Goal: Task Accomplishment & Management: Manage account settings

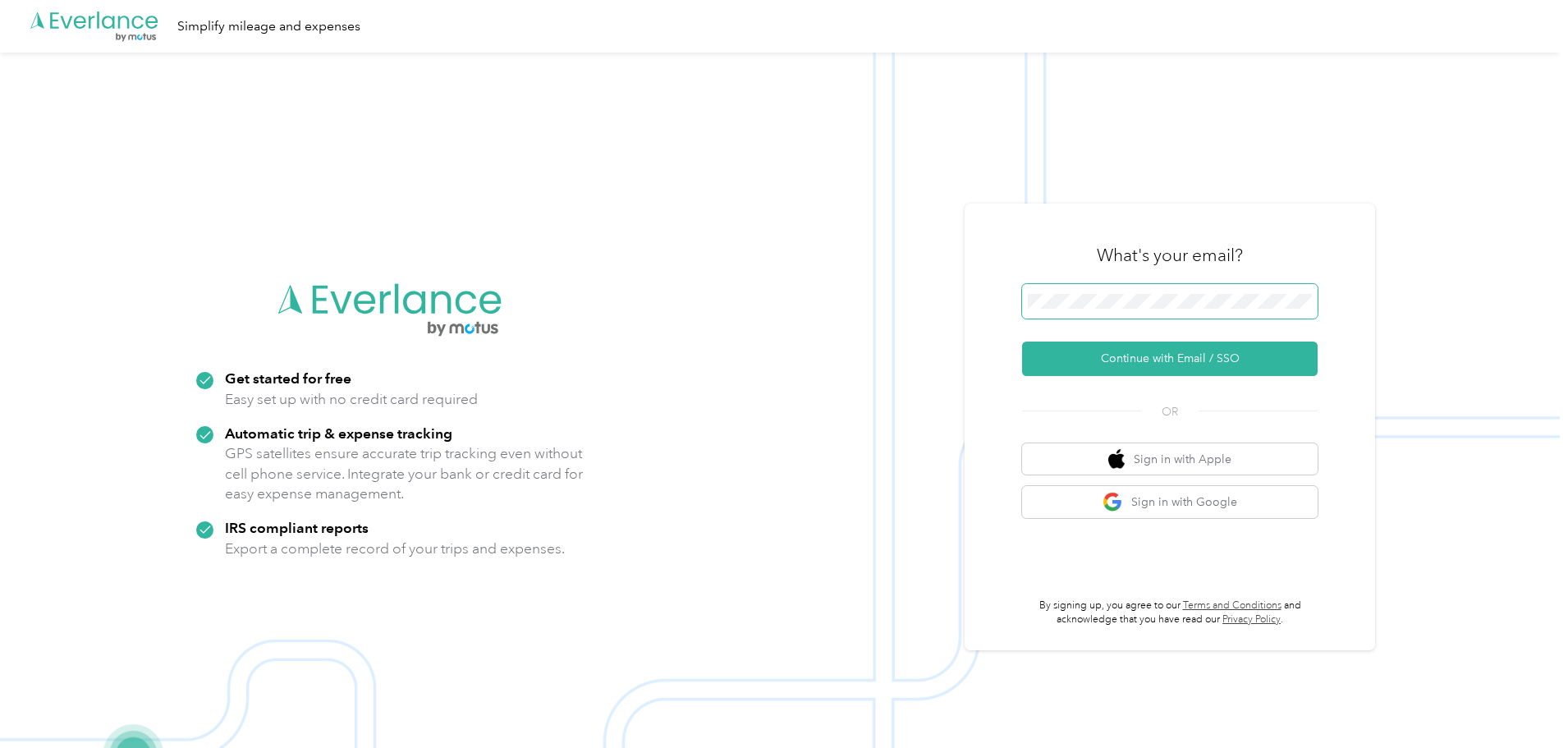
click at [1082, 314] on span at bounding box center [1170, 301] width 296 height 35
click at [1087, 309] on span at bounding box center [1170, 301] width 296 height 35
click at [1128, 355] on button "Continue with Email / SSO" at bounding box center [1170, 359] width 296 height 35
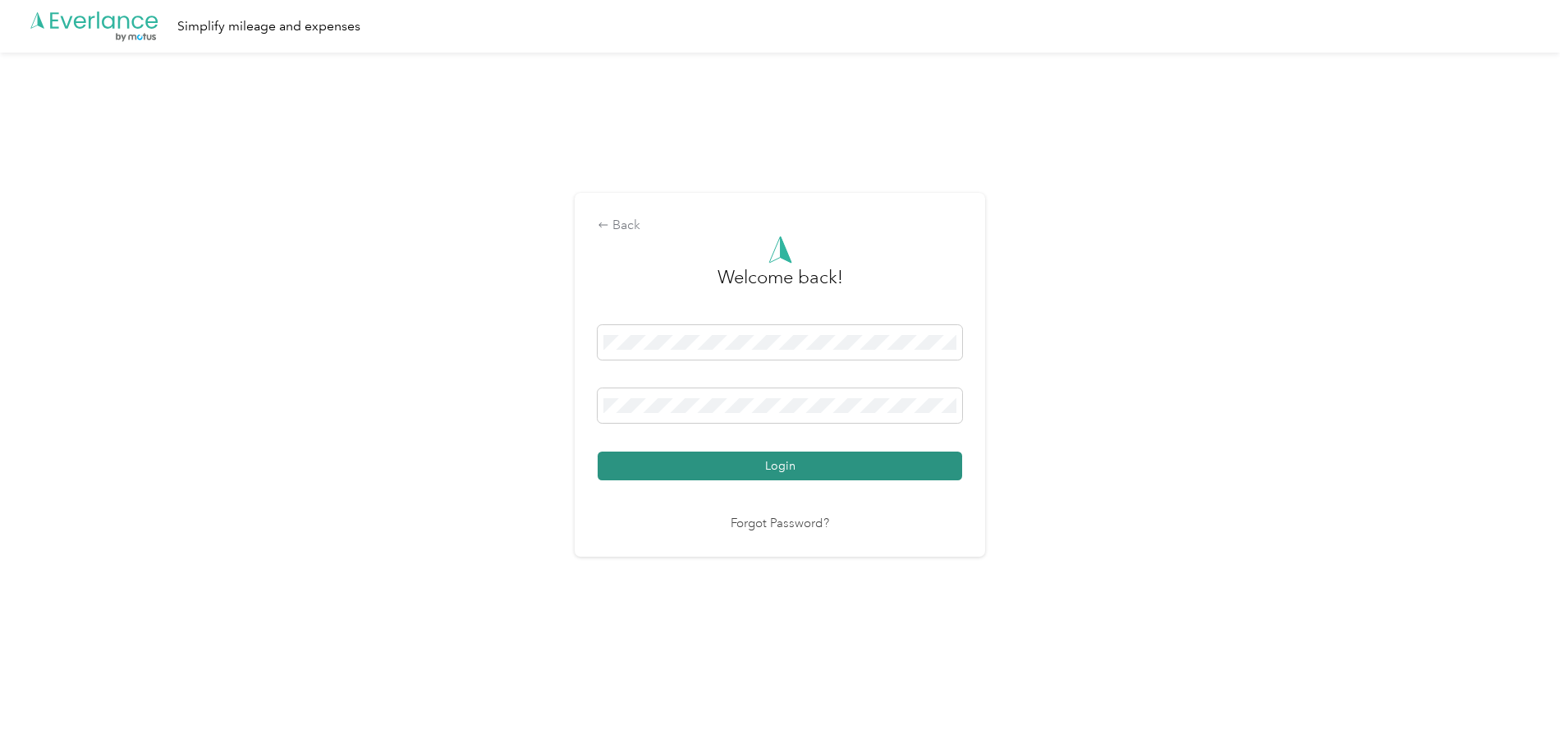
click at [818, 461] on button "Login" at bounding box center [779, 465] width 364 height 28
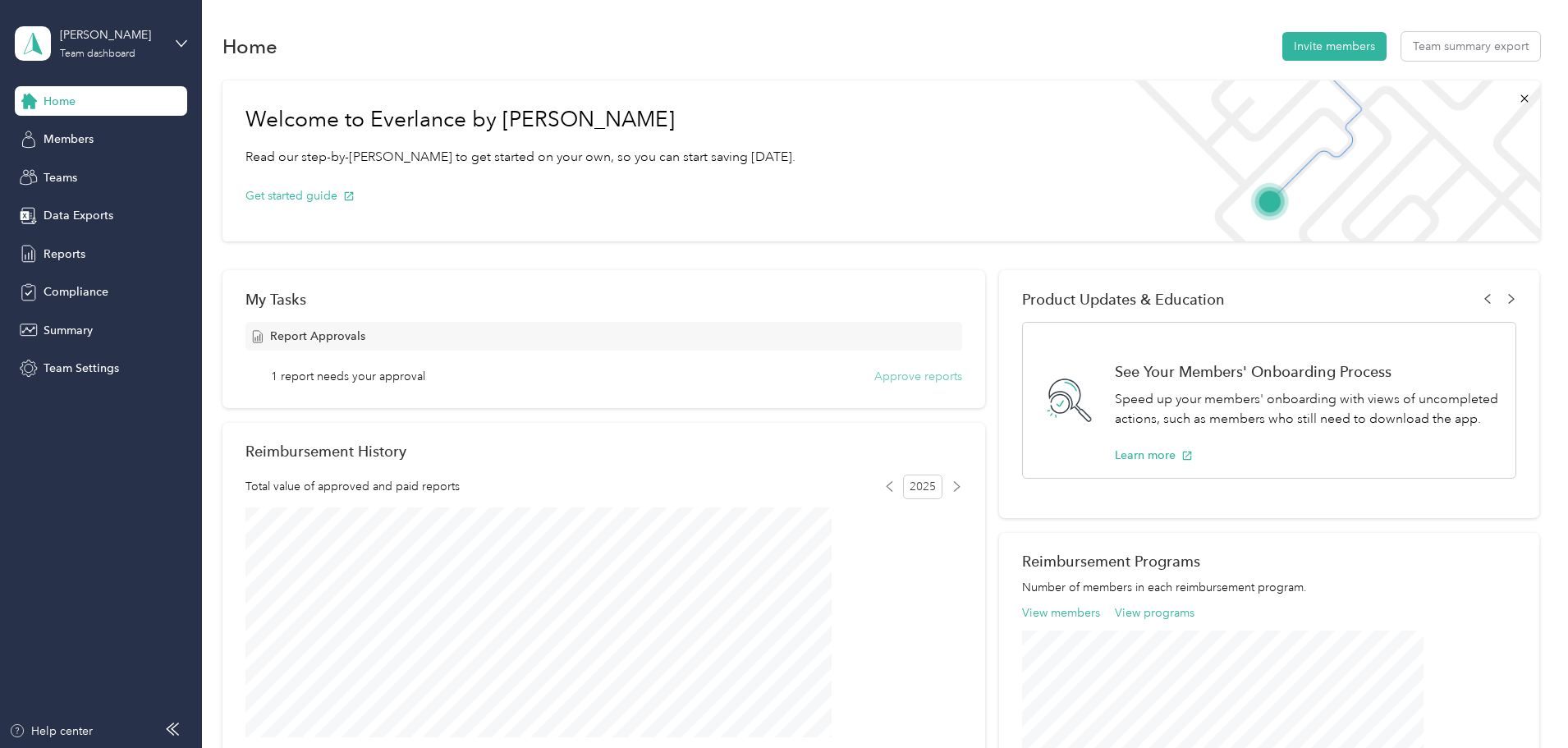
click at [879, 383] on button "Approve reports" at bounding box center [918, 376] width 88 height 17
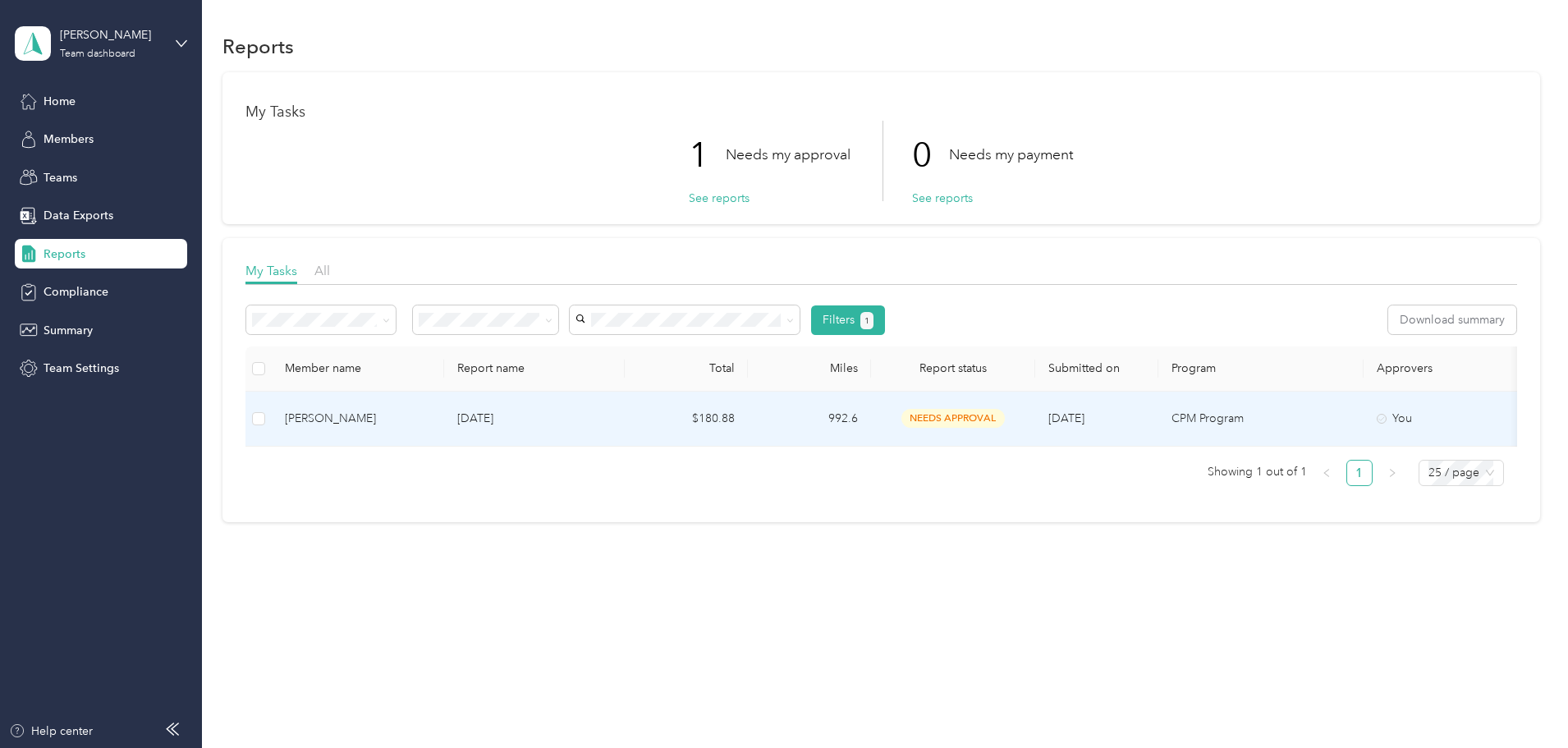
click at [1004, 417] on span "needs approval" at bounding box center [953, 418] width 104 height 19
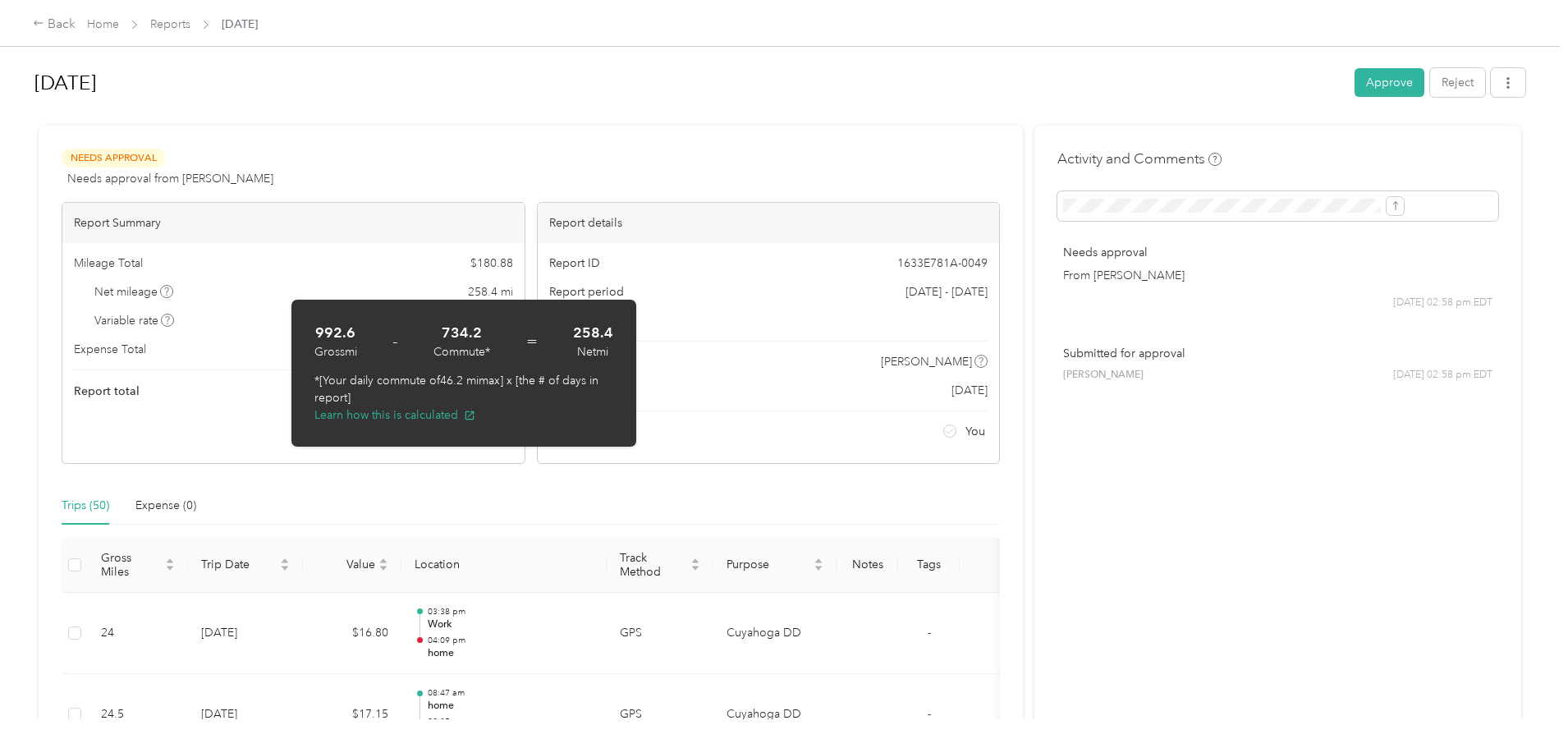
click at [879, 113] on div at bounding box center [780, 118] width 1491 height 17
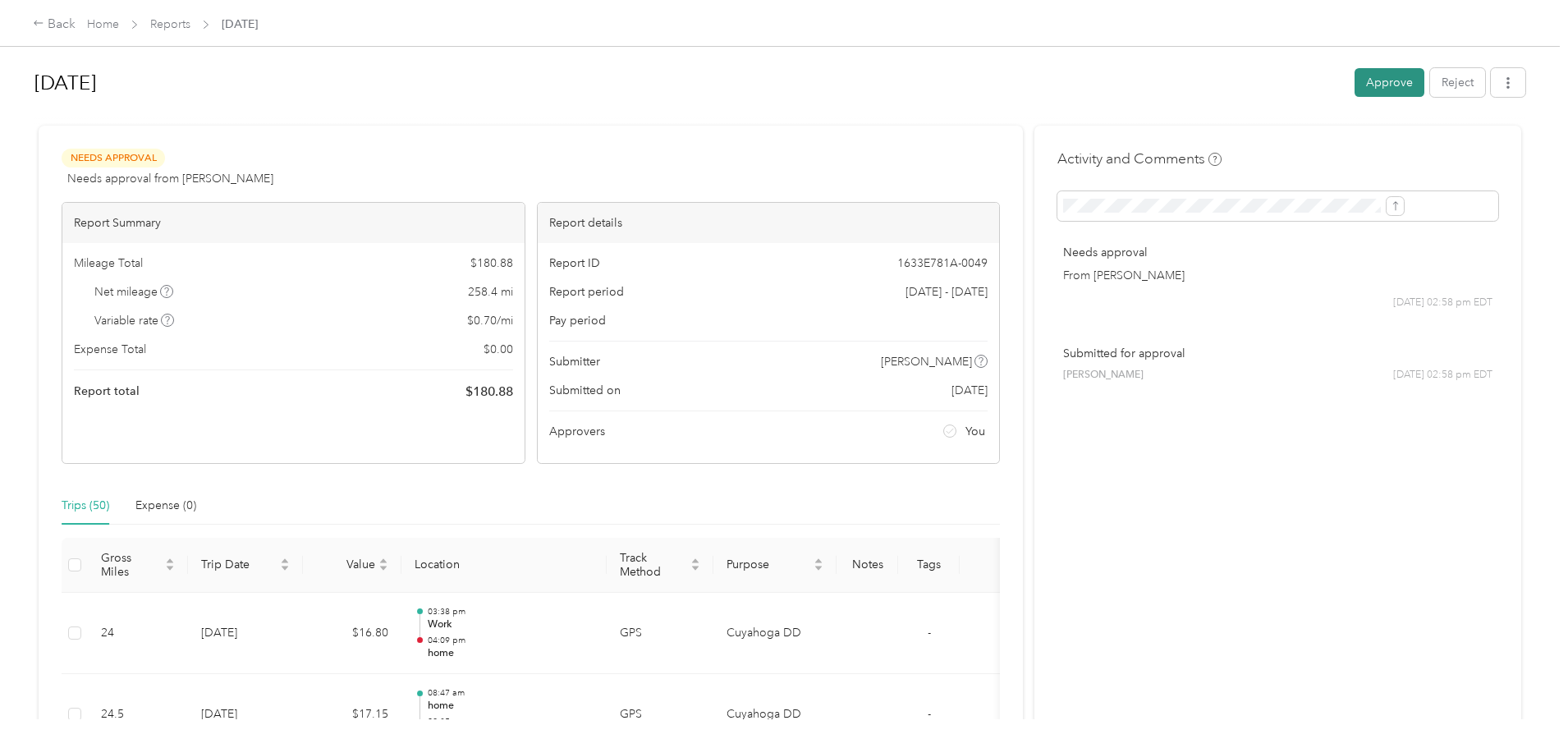
click at [1354, 83] on button "Approve" at bounding box center [1389, 82] width 70 height 28
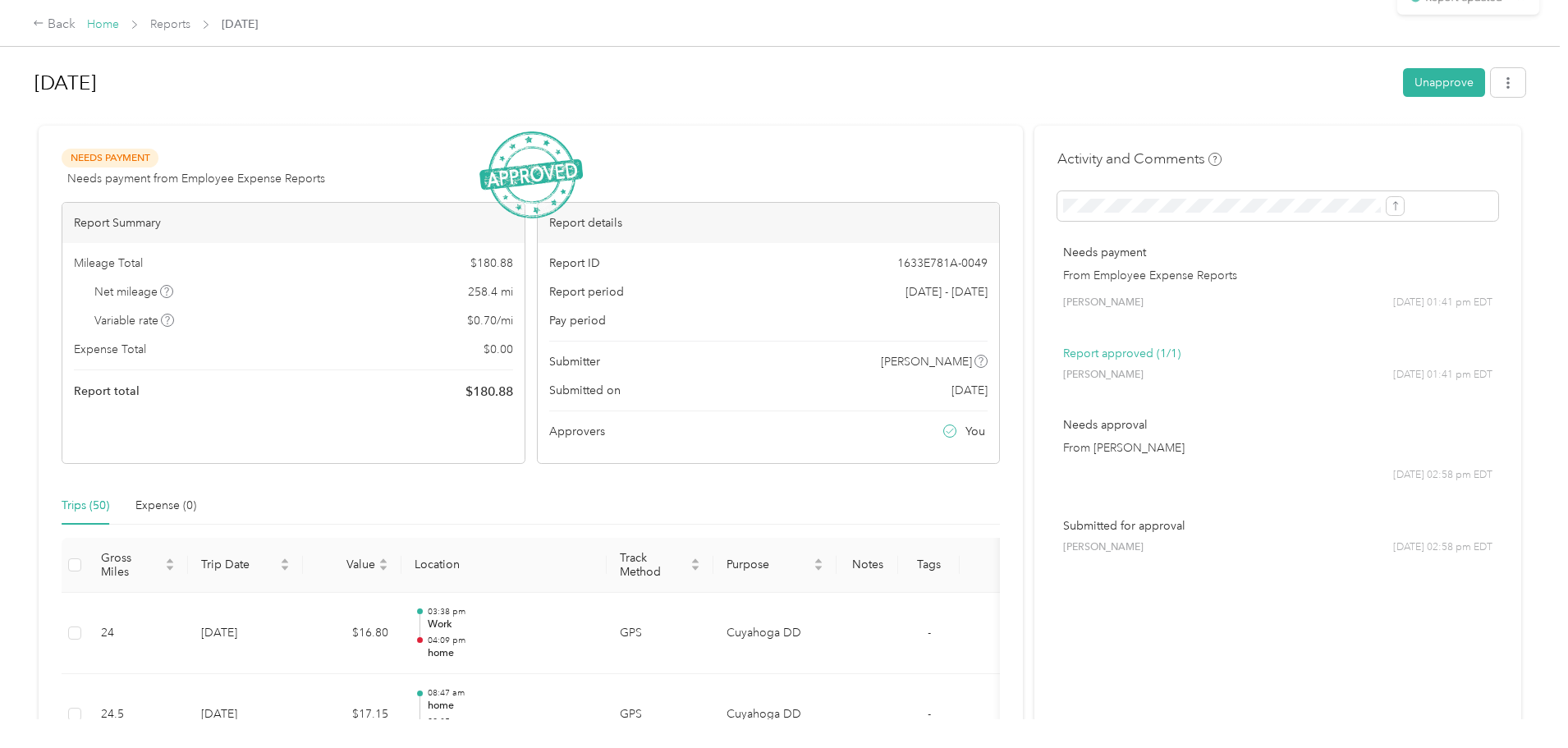
click at [119, 26] on link "Home" at bounding box center [103, 24] width 32 height 14
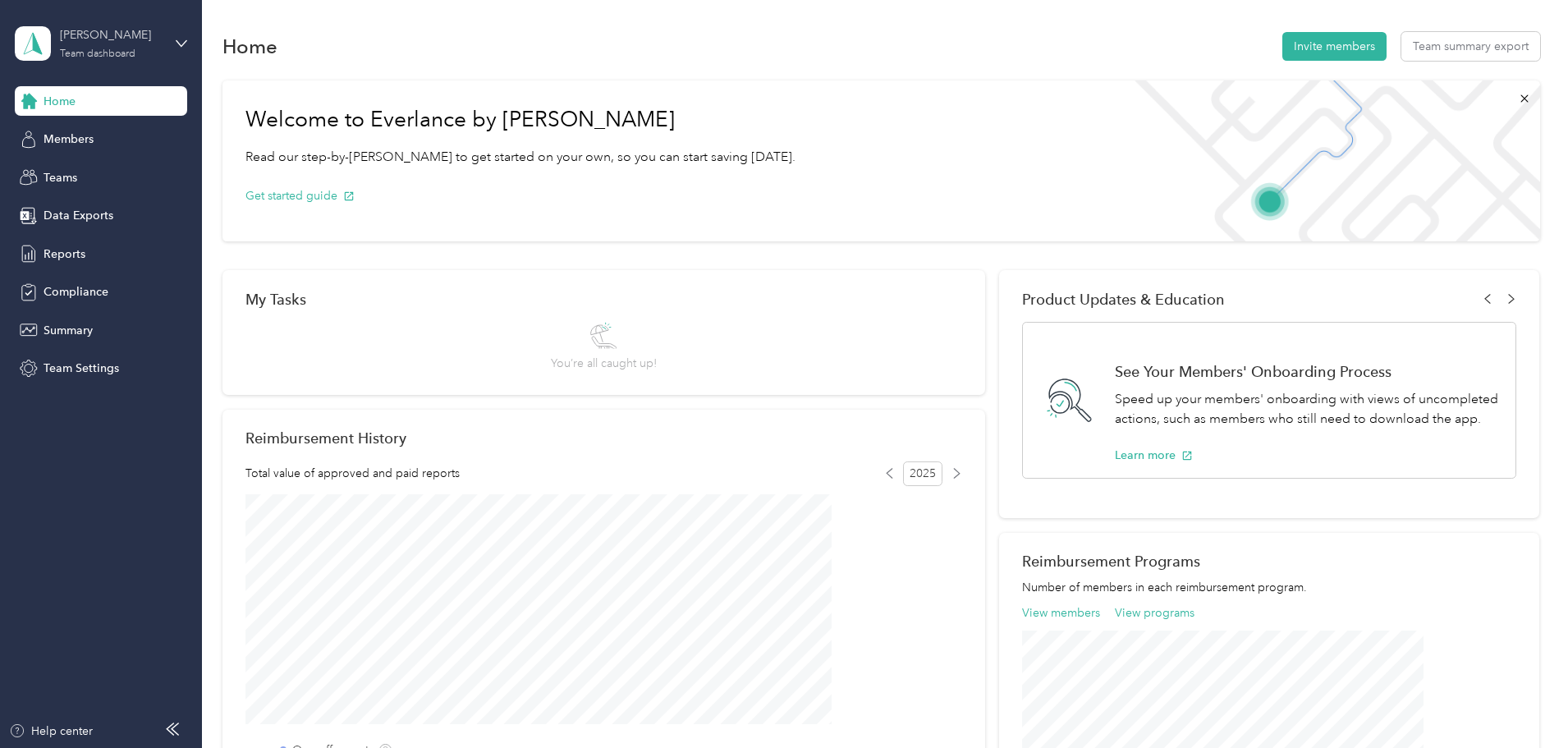
click at [135, 42] on div "[PERSON_NAME]" at bounding box center [111, 35] width 103 height 17
click at [77, 174] on div "Personal dashboard" at bounding box center [81, 172] width 104 height 17
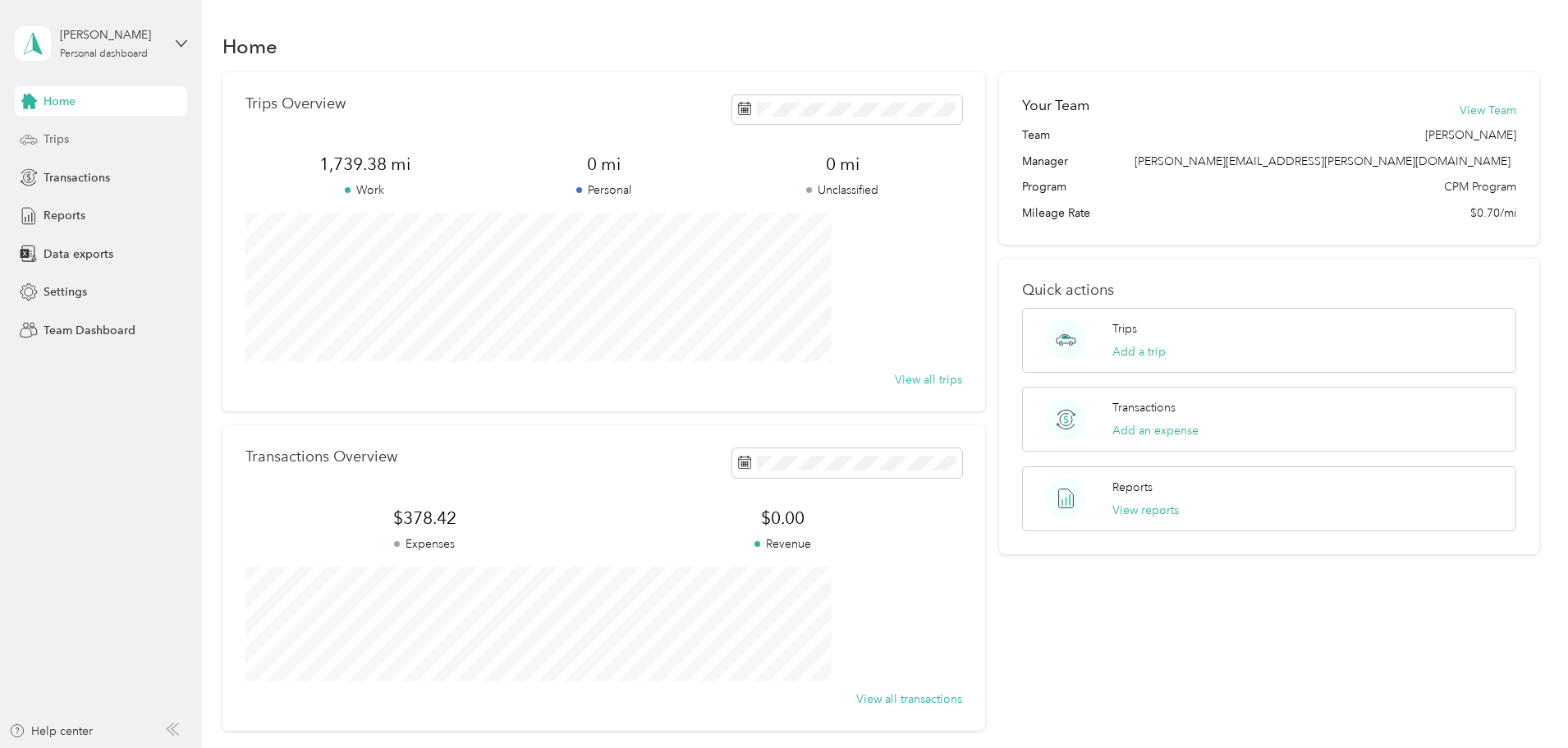
click at [69, 148] on div "Trips" at bounding box center [101, 140] width 173 height 29
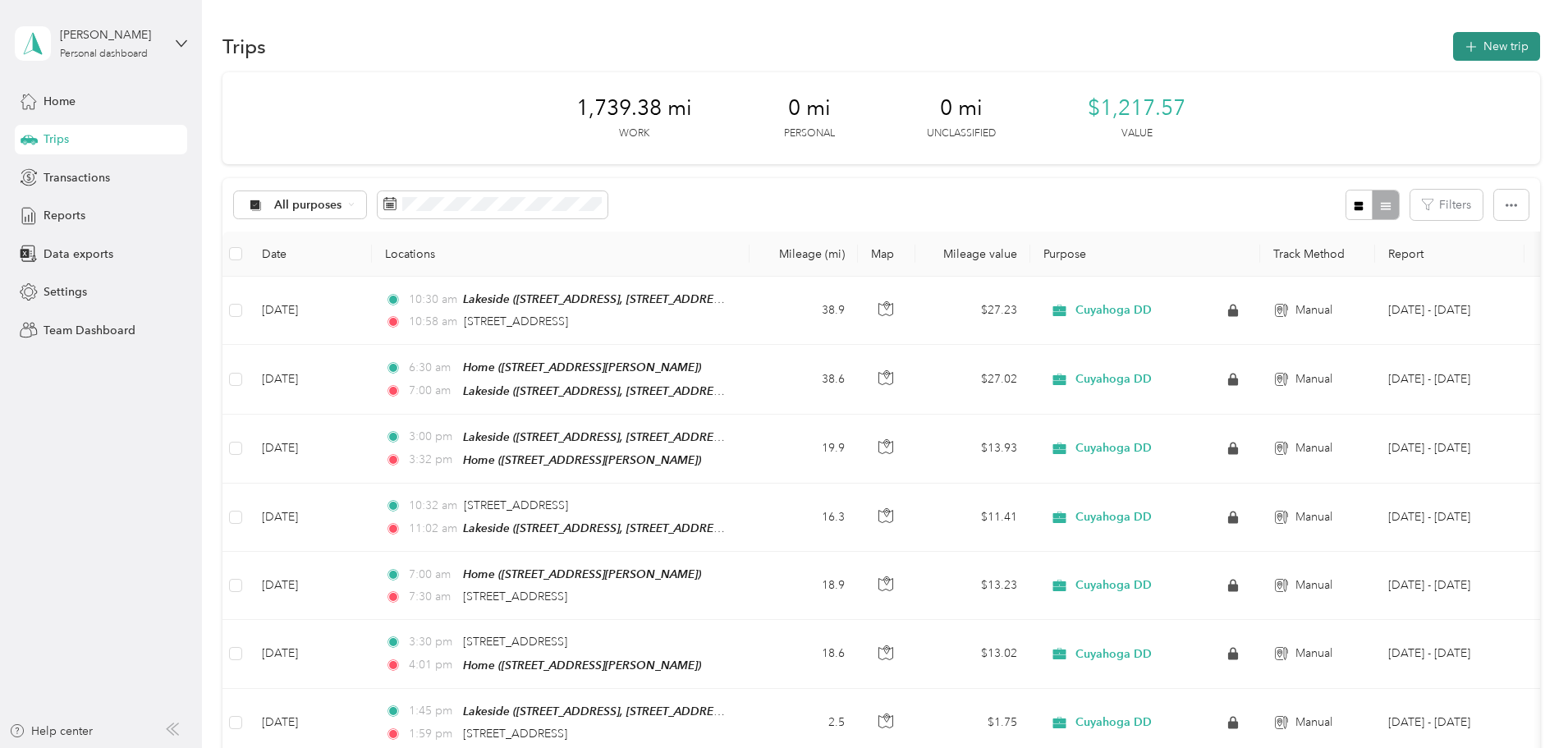
click at [1453, 43] on button "New trip" at bounding box center [1496, 46] width 87 height 28
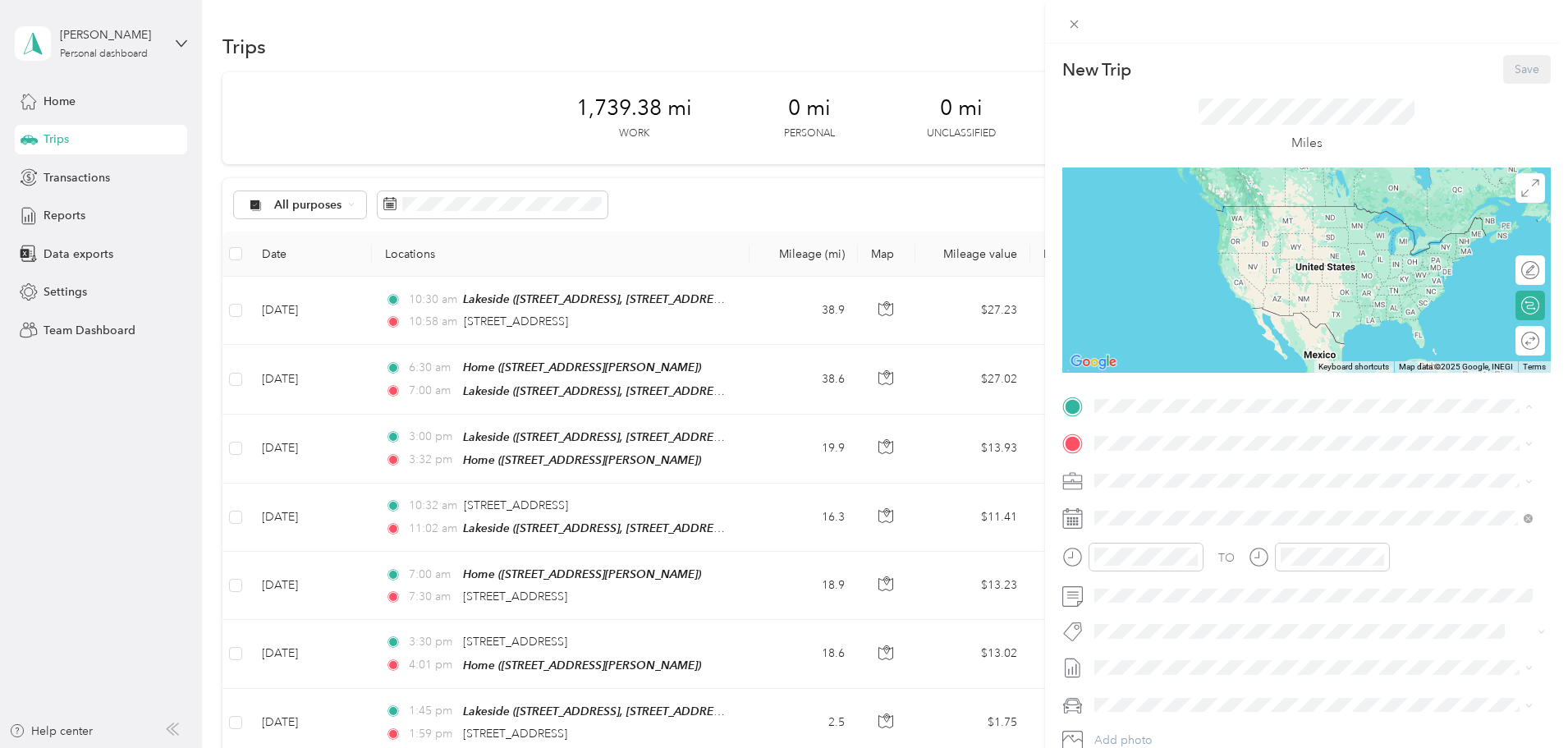
click at [1172, 582] on div "Home" at bounding box center [1223, 575] width 196 height 15
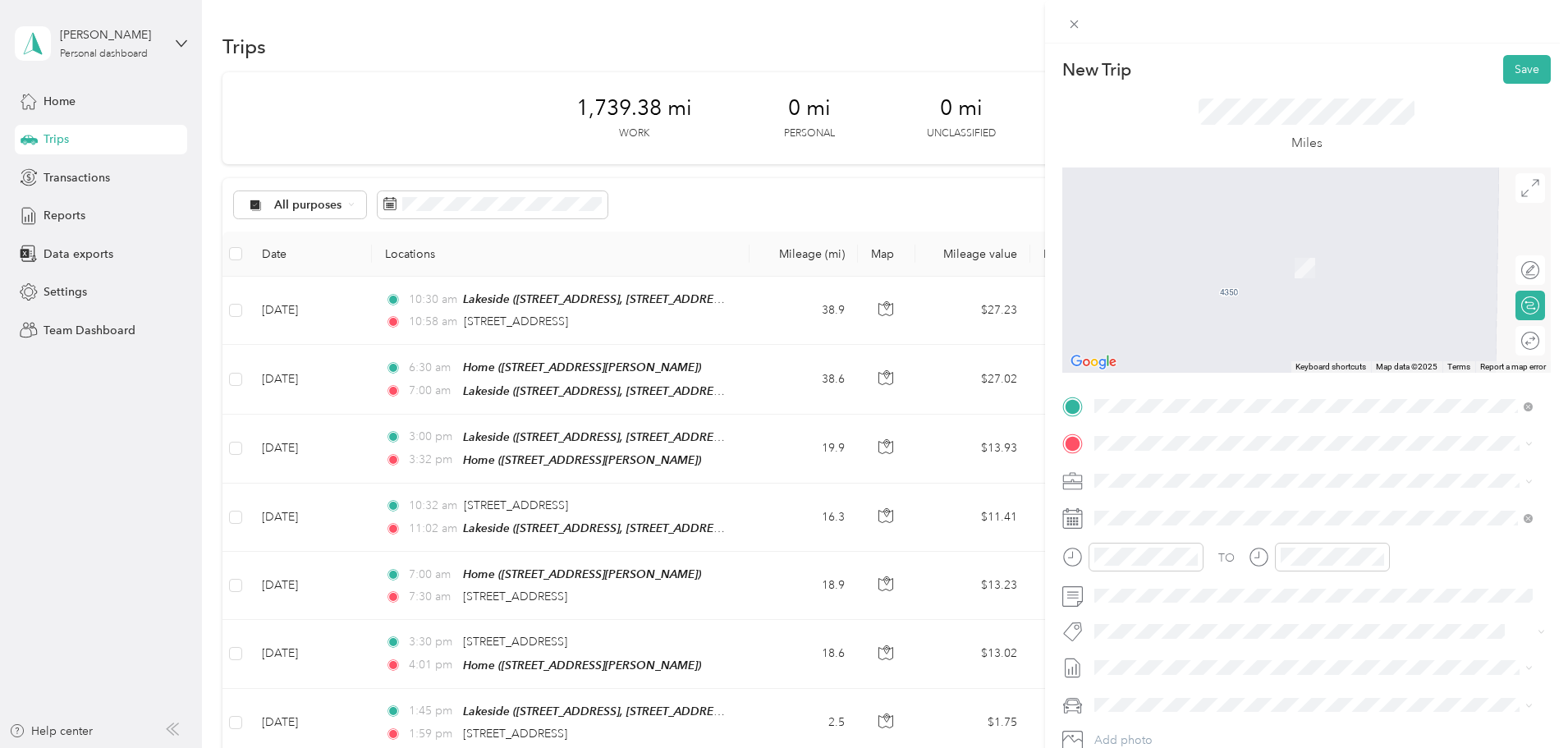
click at [1159, 427] on div "TO Add photo" at bounding box center [1306, 591] width 488 height 396
click at [1170, 535] on div "[GEOGRAPHIC_DATA] [STREET_ADDRESS], [STREET_ADDRESS]" at bounding box center [1233, 518] width 215 height 35
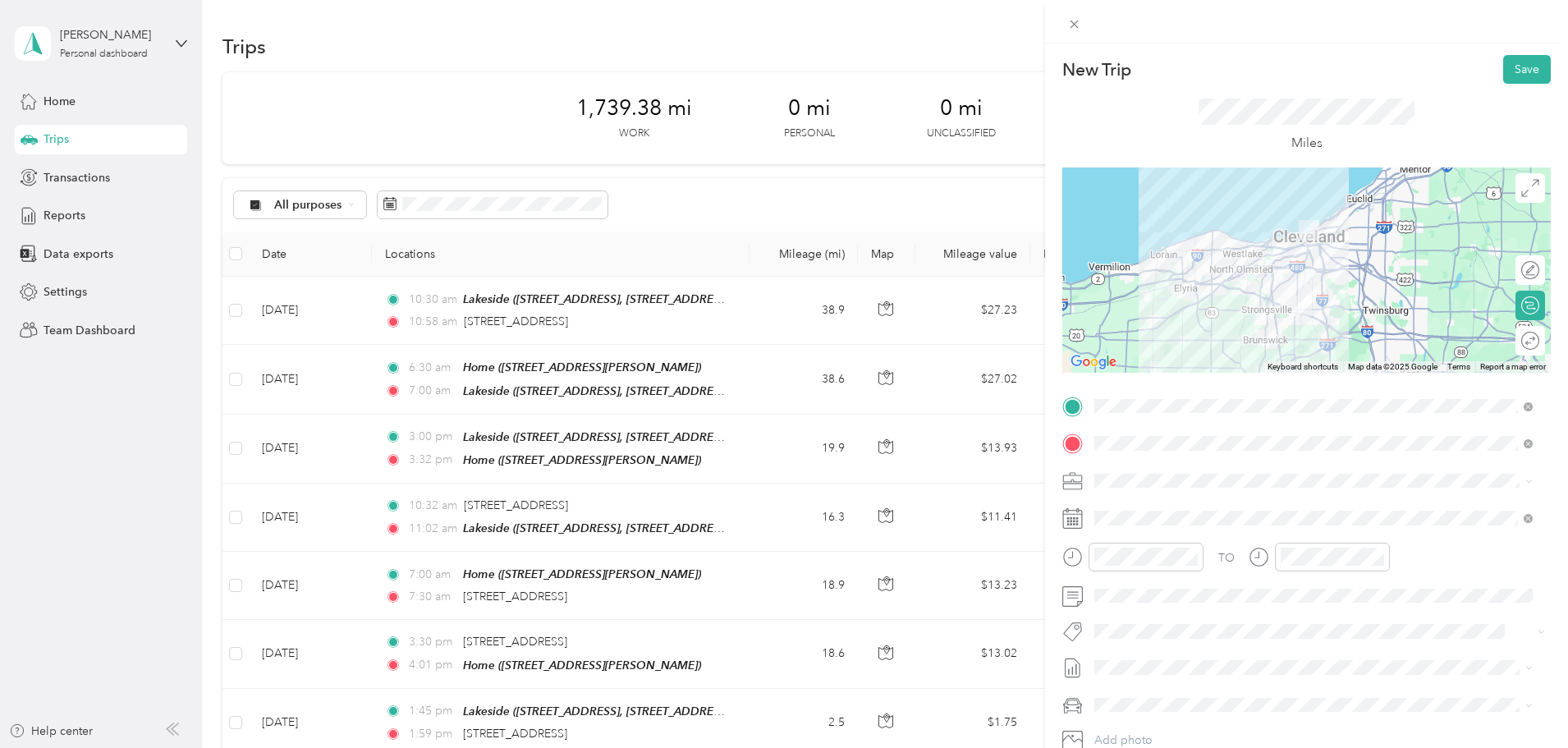
click at [1540, 347] on div "Round trip" at bounding box center [1540, 341] width 0 height 17
click at [1521, 345] on icon at bounding box center [1530, 341] width 18 height 18
click at [1506, 345] on div at bounding box center [1514, 341] width 15 height 15
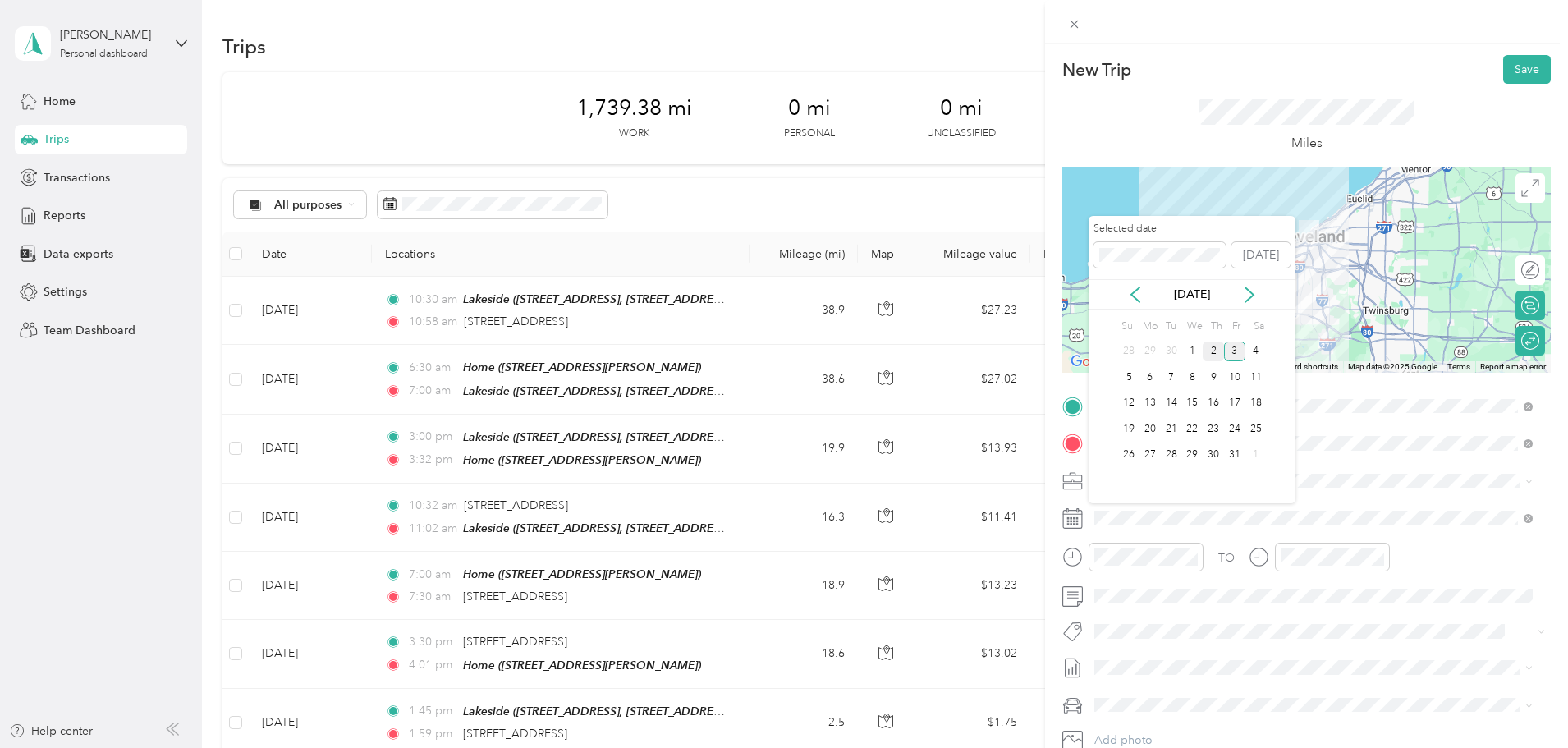
click at [1213, 352] on div "2" at bounding box center [1213, 352] width 21 height 20
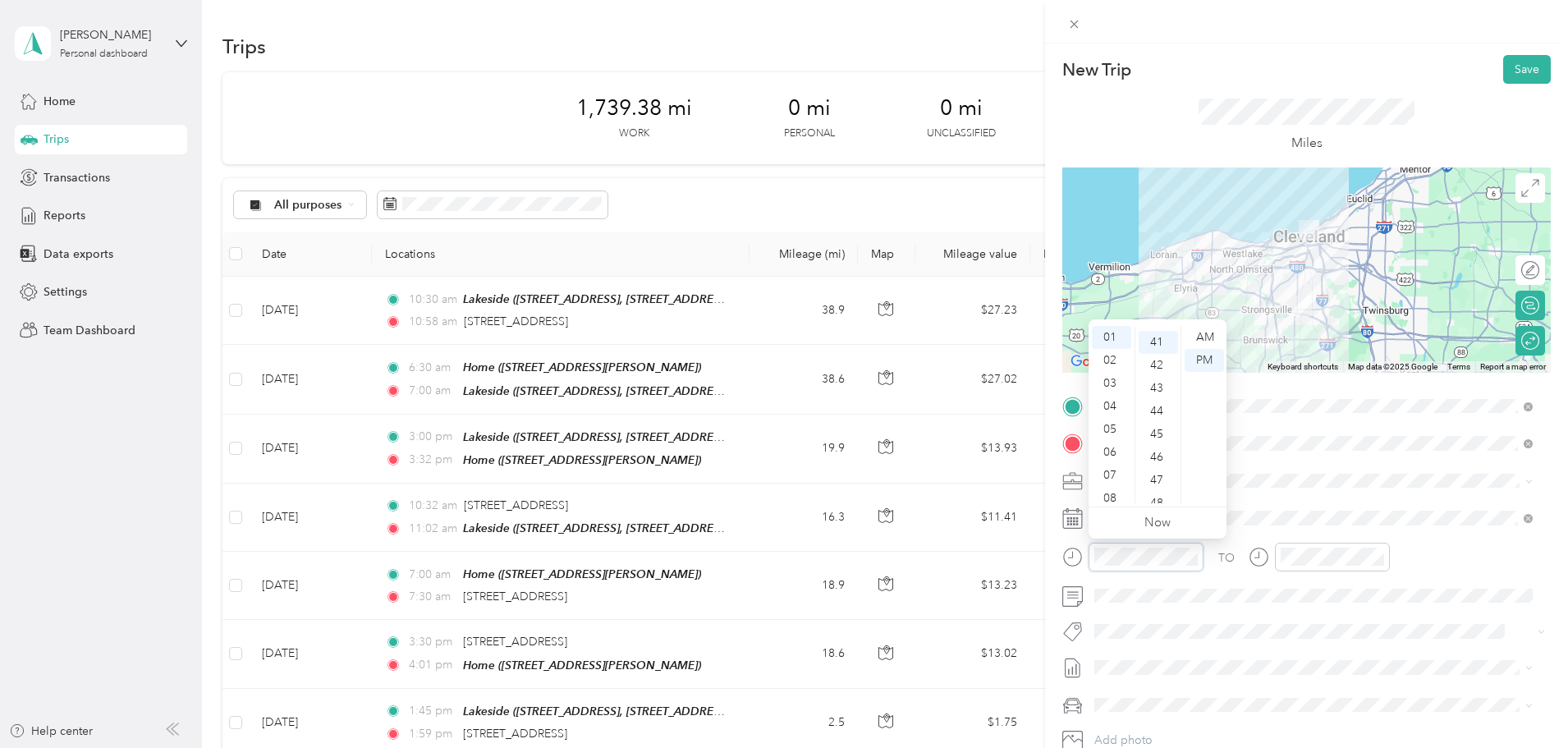
scroll to position [942, 0]
click at [1116, 450] on div "06" at bounding box center [1111, 452] width 39 height 23
click at [1155, 382] on div "43" at bounding box center [1158, 383] width 39 height 23
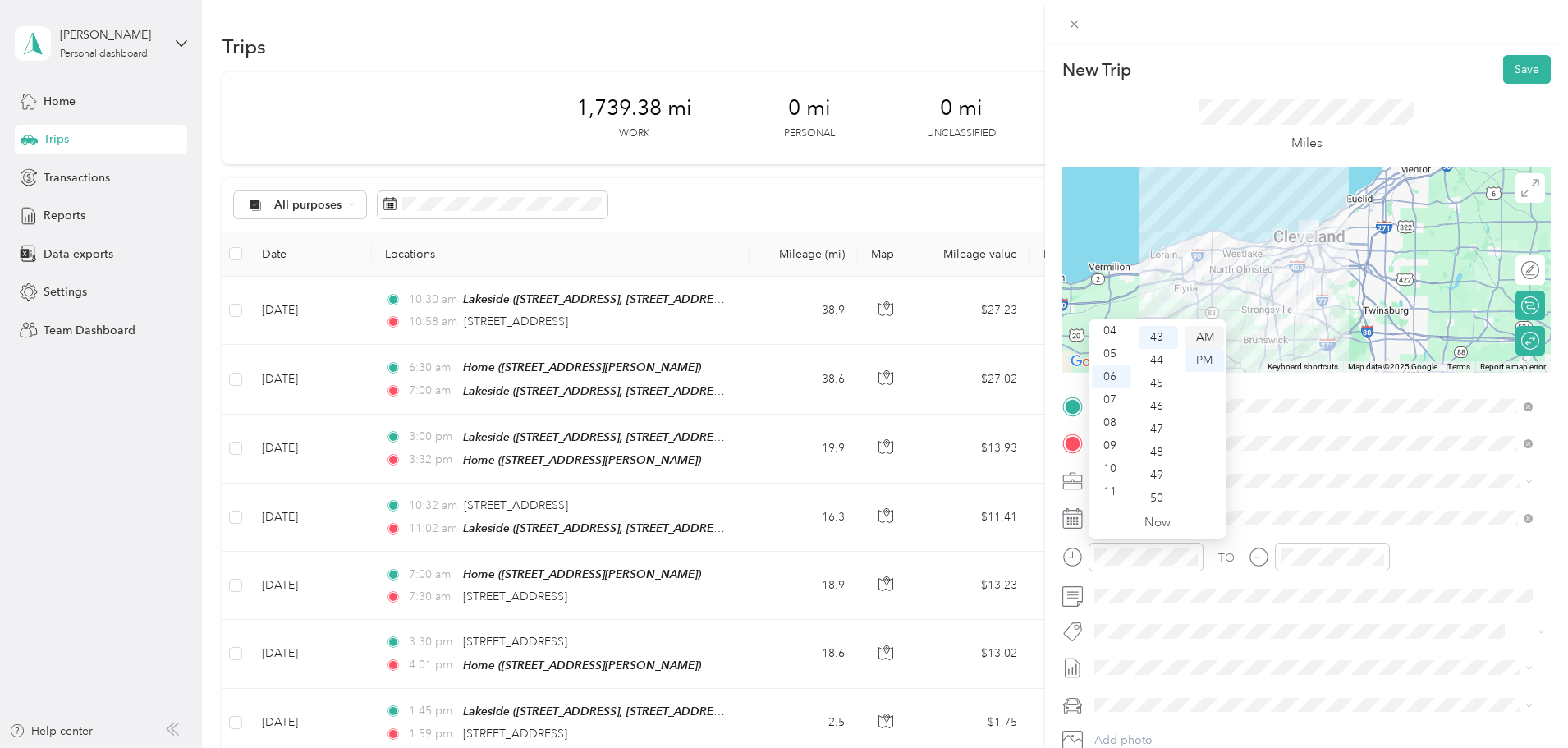
click at [1198, 337] on div "AM" at bounding box center [1204, 337] width 39 height 23
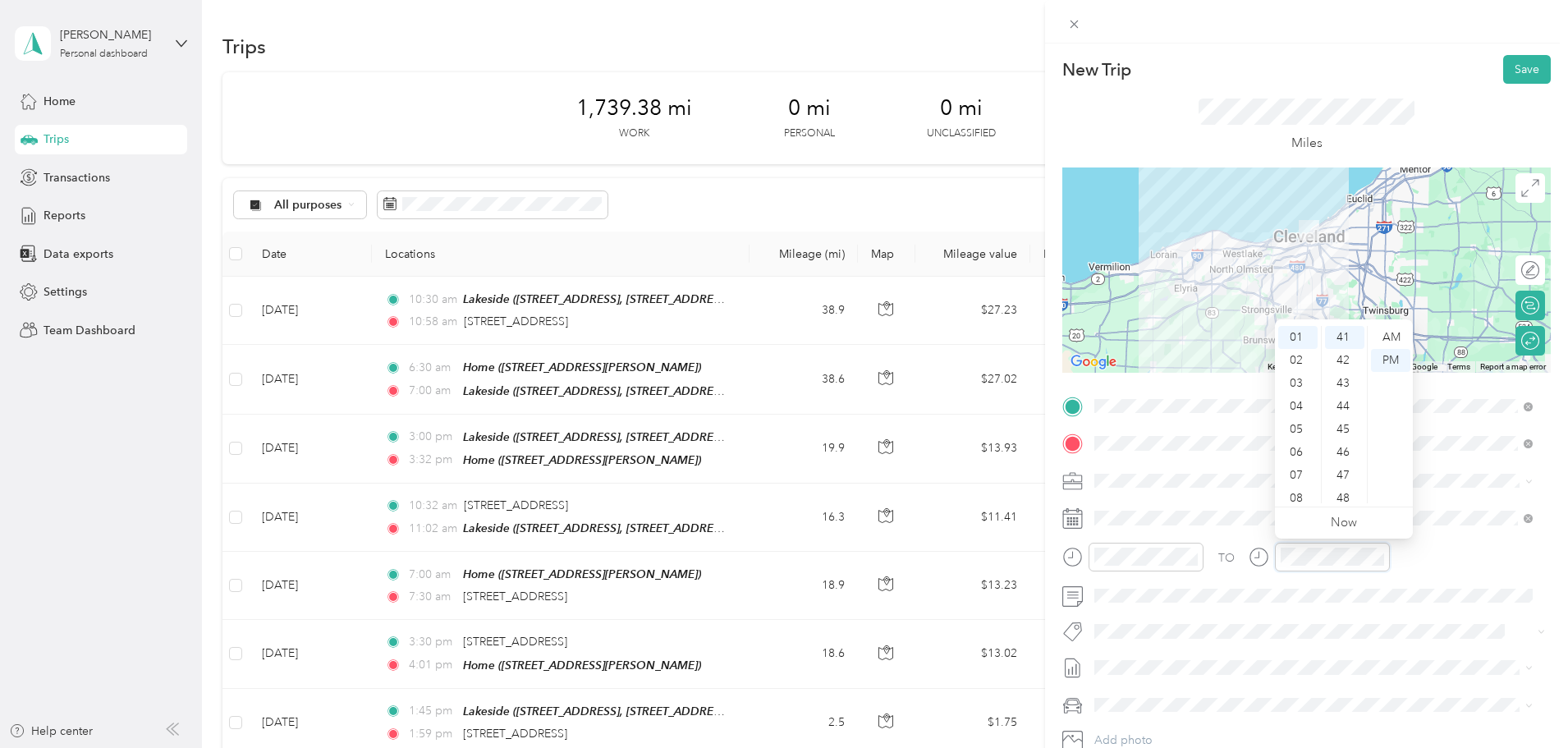
scroll to position [942, 0]
click at [1294, 477] on div "07" at bounding box center [1297, 474] width 39 height 23
click at [1347, 482] on div "06" at bounding box center [1344, 474] width 39 height 23
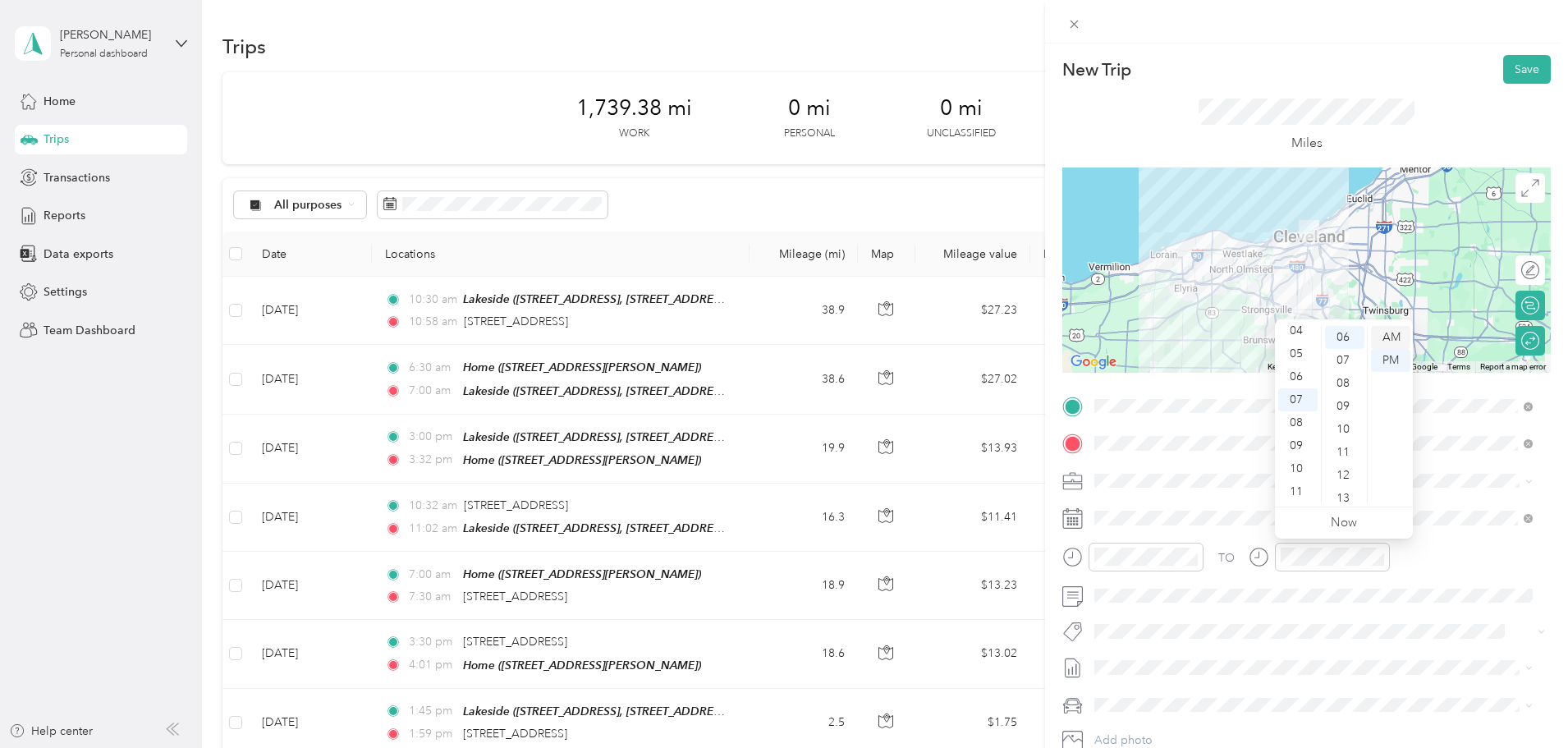
click at [1394, 339] on div "AM" at bounding box center [1390, 337] width 39 height 23
click at [1518, 73] on button "Save" at bounding box center [1527, 69] width 48 height 28
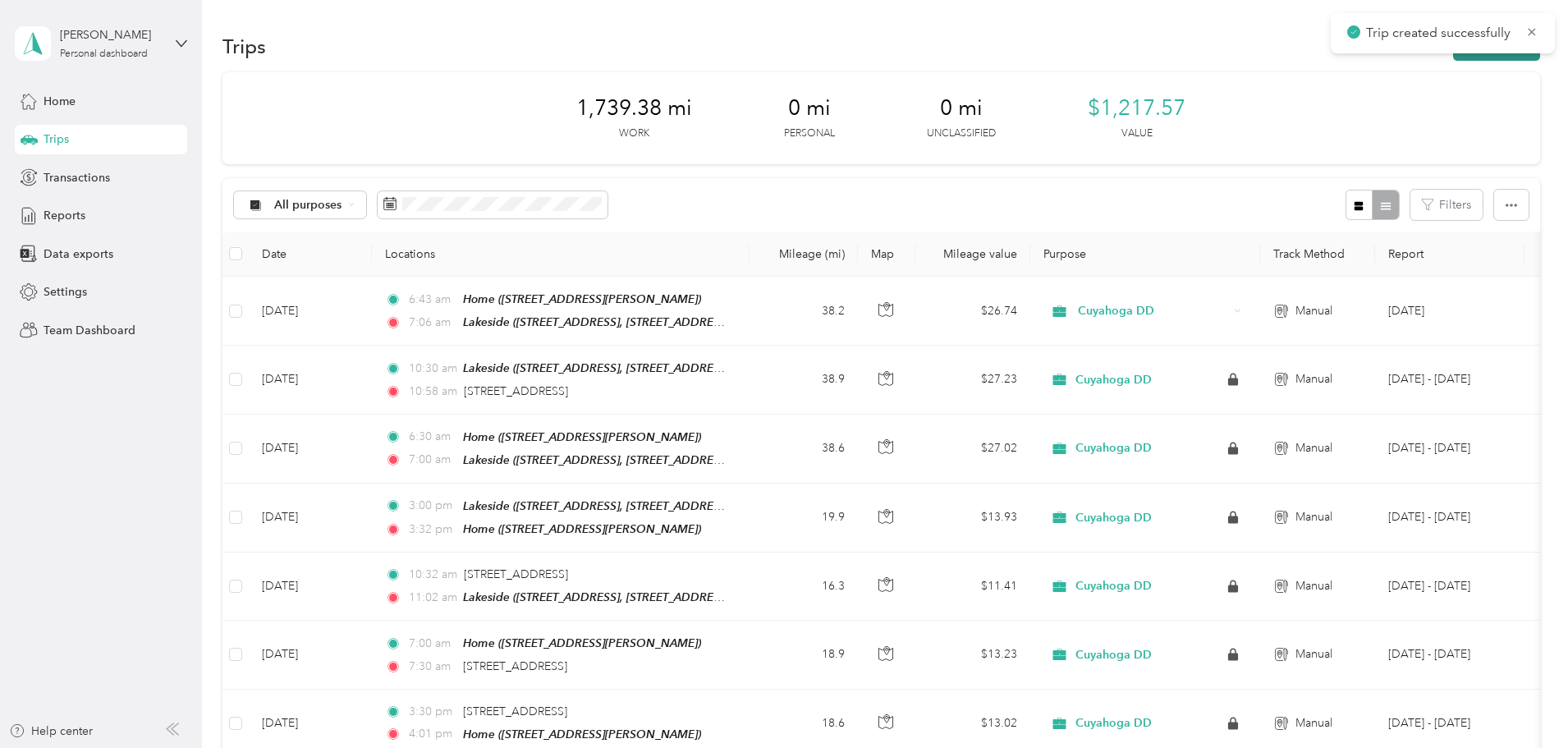
click at [1453, 58] on button "New trip" at bounding box center [1496, 46] width 87 height 28
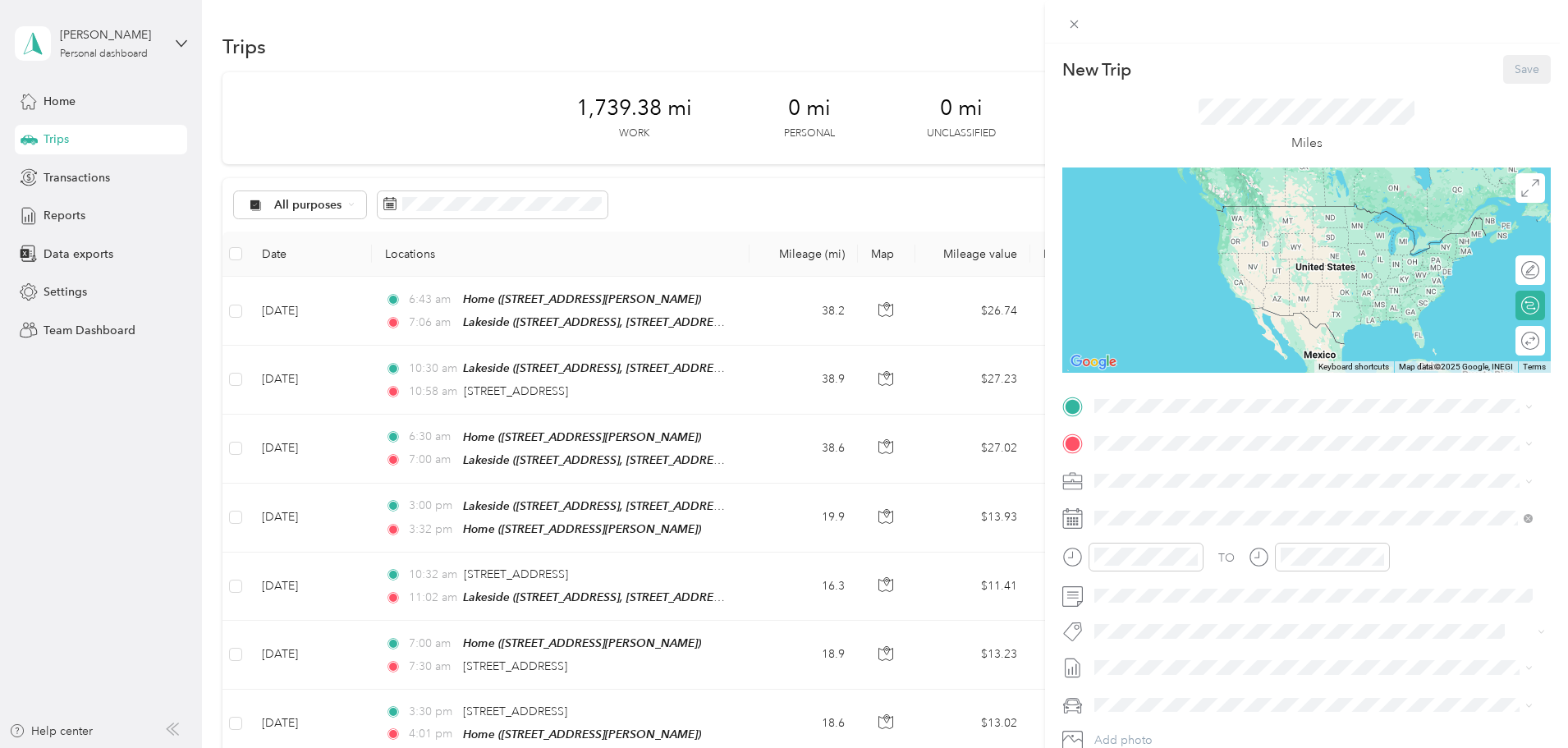
click at [1179, 477] on div "[GEOGRAPHIC_DATA] [STREET_ADDRESS], [STREET_ADDRESS]" at bounding box center [1233, 479] width 215 height 35
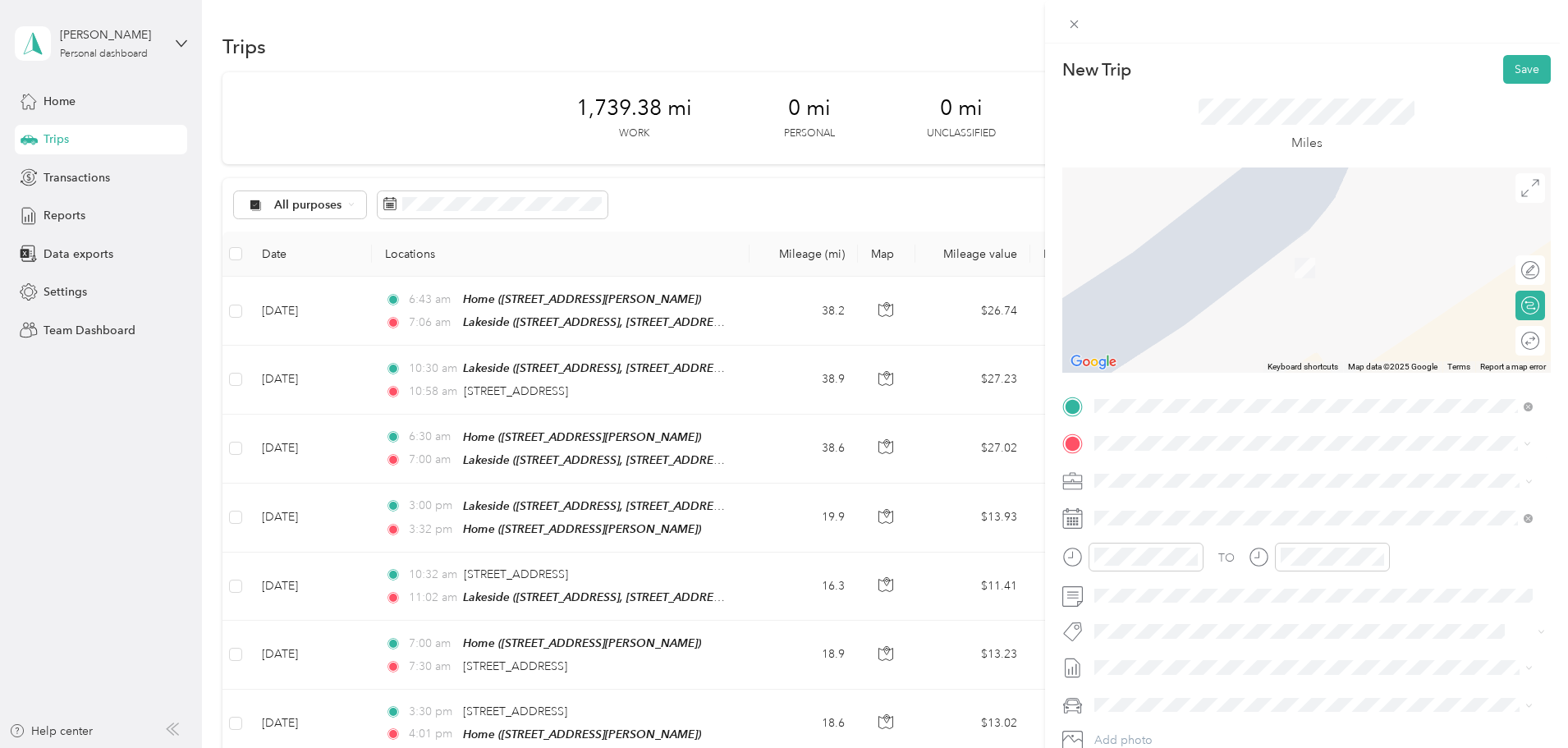
click at [1206, 509] on span "[STREET_ADDRESS][US_STATE]" at bounding box center [1207, 502] width 164 height 15
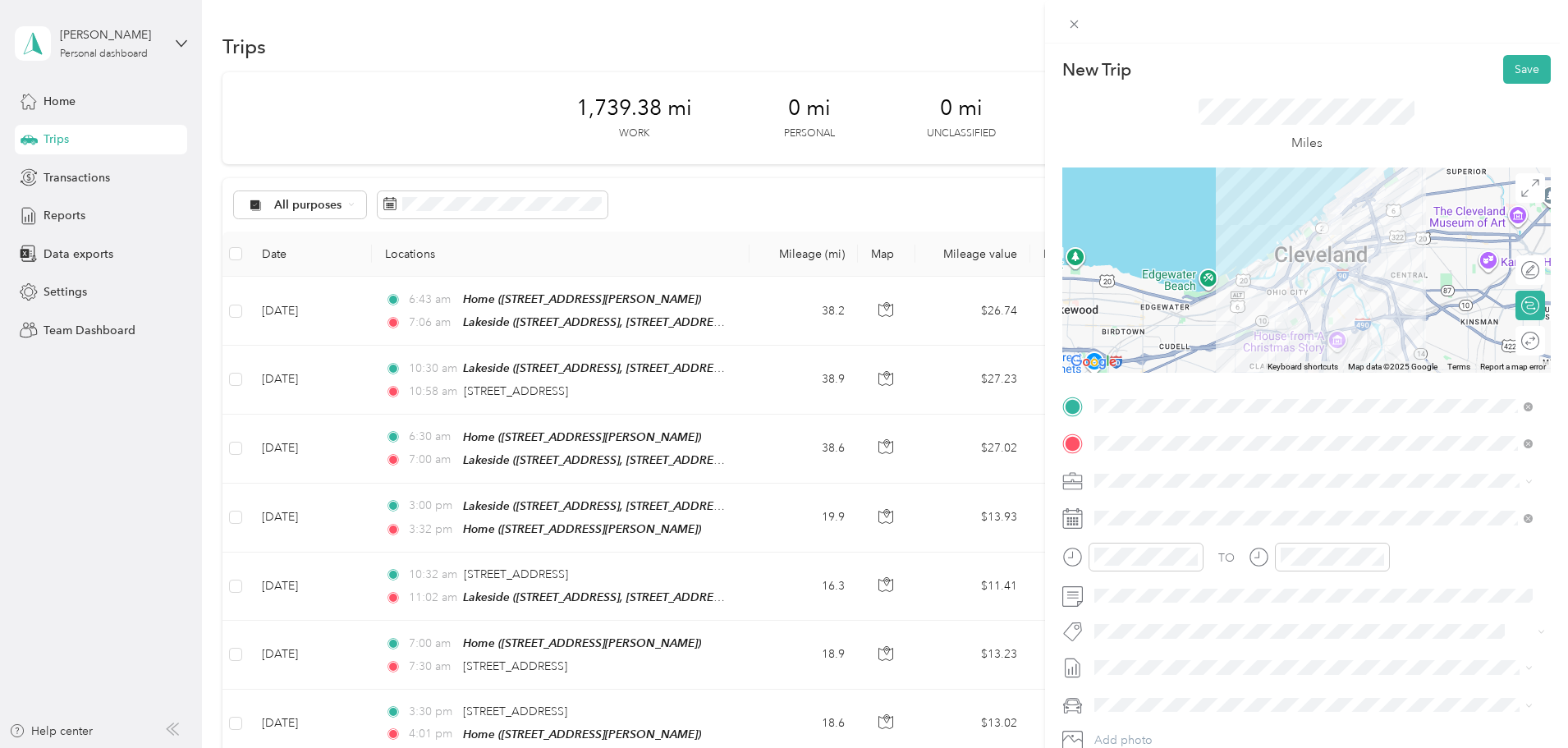
click at [1522, 337] on icon at bounding box center [1530, 341] width 18 height 18
click at [1506, 340] on div at bounding box center [1514, 341] width 15 height 15
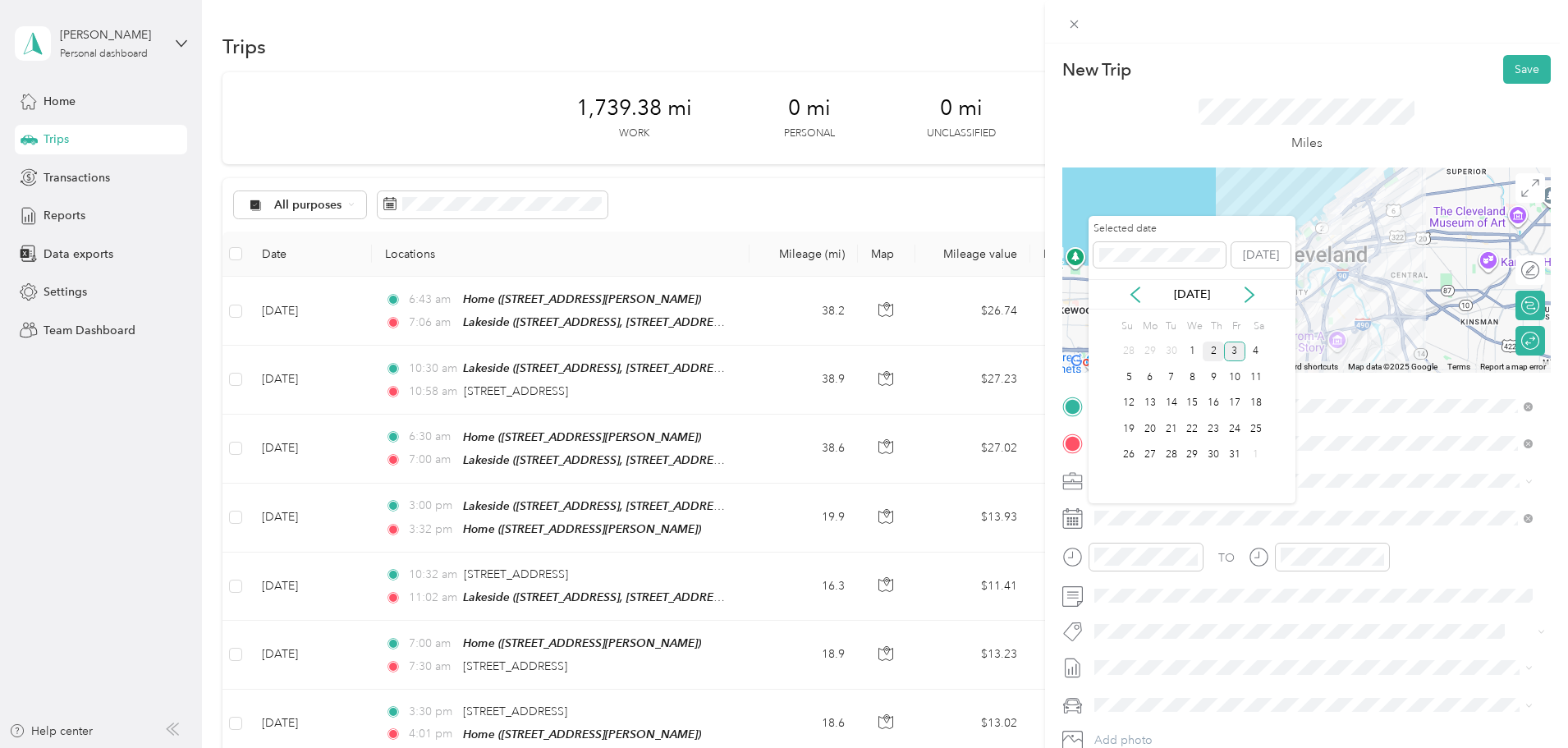
click at [1215, 356] on div "2" at bounding box center [1213, 352] width 21 height 20
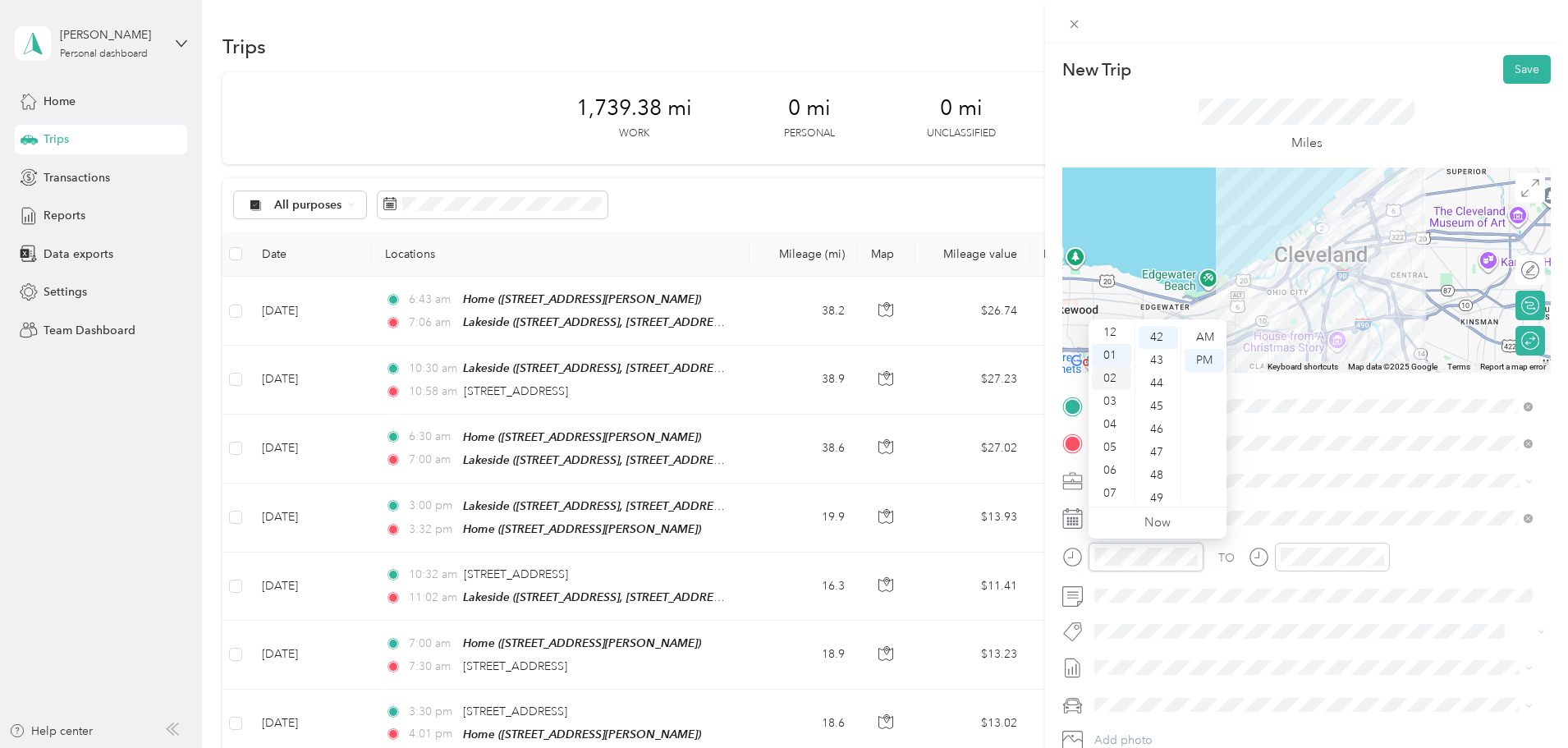
scroll to position [0, 0]
click at [1115, 339] on div "12" at bounding box center [1111, 337] width 39 height 23
click at [1158, 371] on div "29" at bounding box center [1158, 366] width 39 height 23
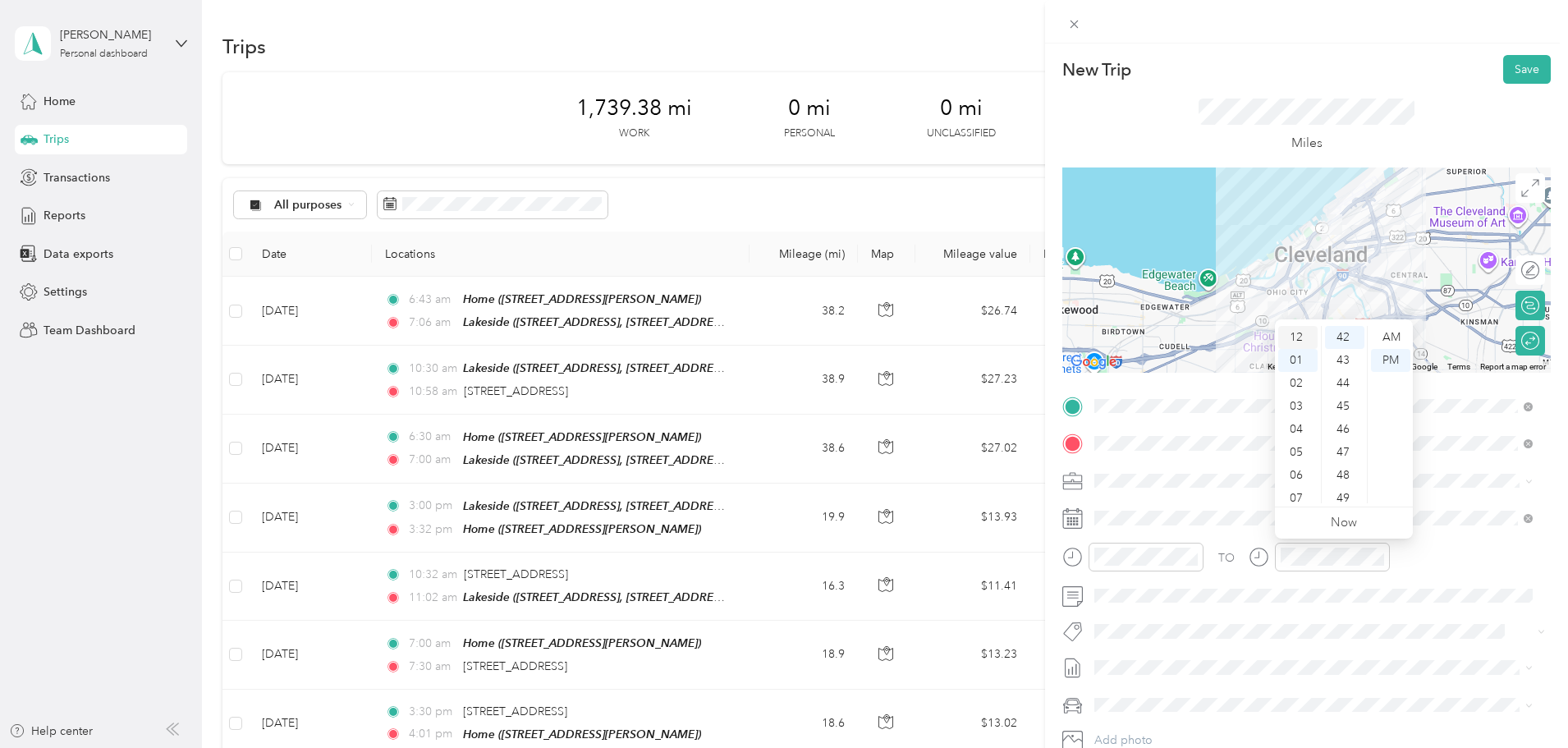
click at [1302, 339] on div "12" at bounding box center [1297, 337] width 39 height 23
click at [1384, 356] on div "PM" at bounding box center [1390, 360] width 39 height 23
click at [1503, 72] on button "Save" at bounding box center [1527, 69] width 48 height 28
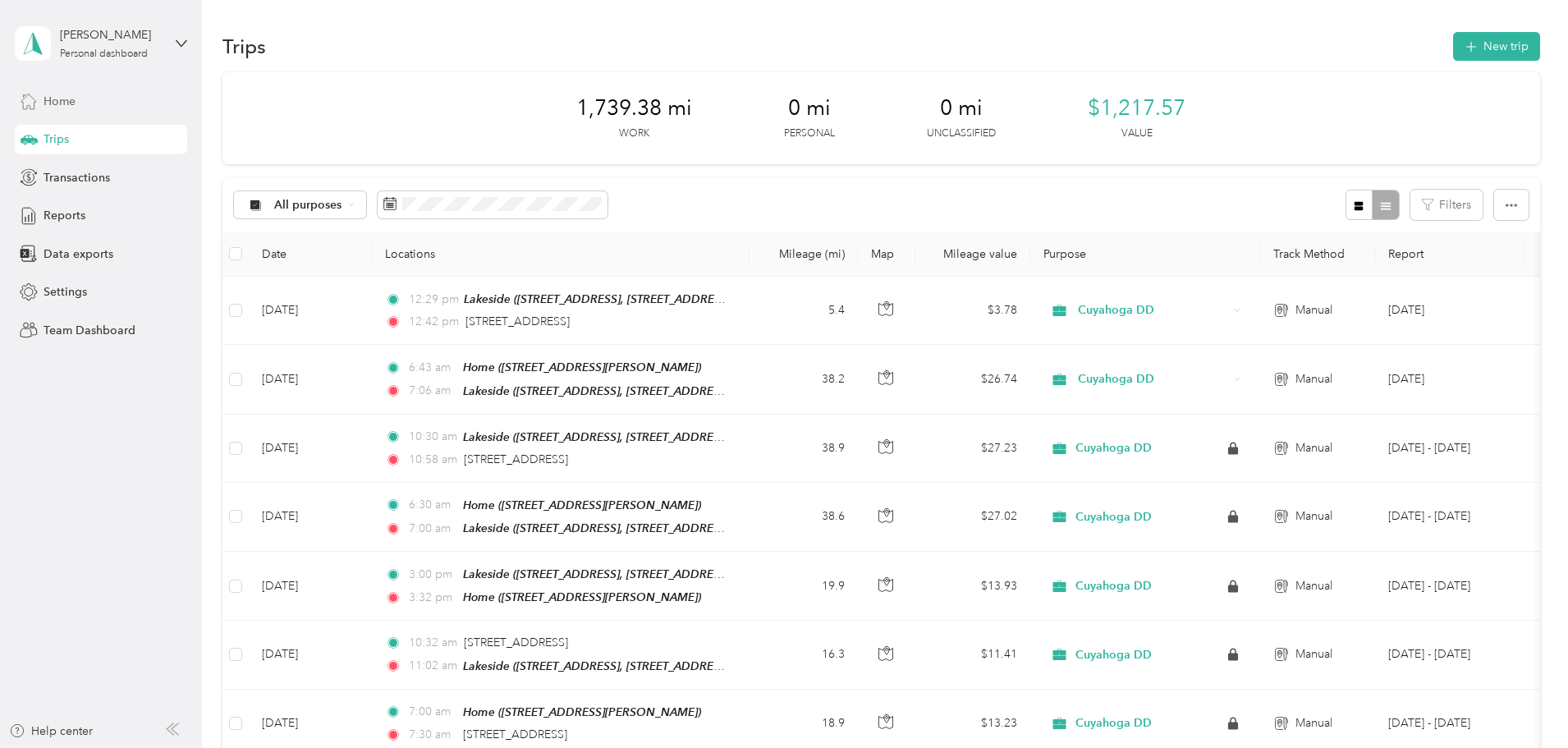
click at [75, 97] on span "Home" at bounding box center [59, 101] width 32 height 17
